Goal: Transaction & Acquisition: Subscribe to service/newsletter

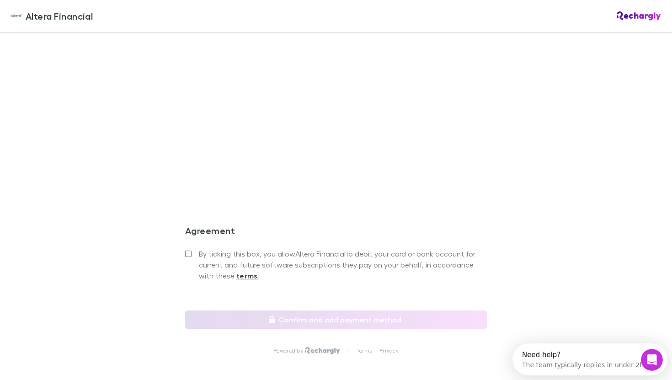
scroll to position [802, 0]
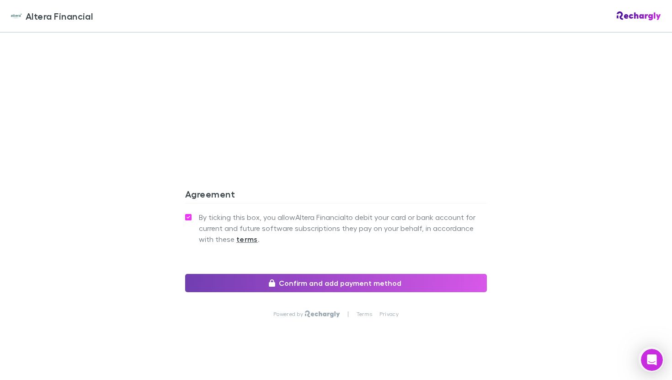
click at [299, 274] on button "Confirm and add payment method" at bounding box center [336, 283] width 302 height 18
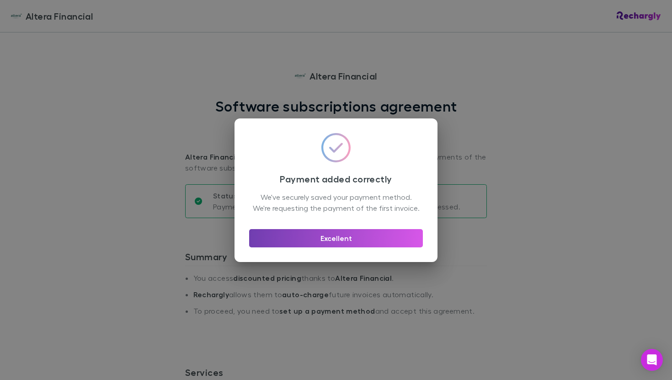
click at [332, 243] on button "Excellent" at bounding box center [336, 238] width 174 height 18
